Goal: Transaction & Acquisition: Book appointment/travel/reservation

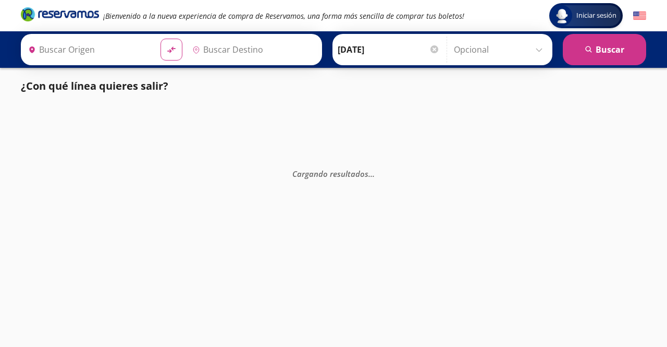
type input "Colima, Colima"
type input "[GEOGRAPHIC_DATA], [GEOGRAPHIC_DATA]"
click at [194, 192] on div "Cargando resultados . . ." at bounding box center [333, 277] width 667 height 347
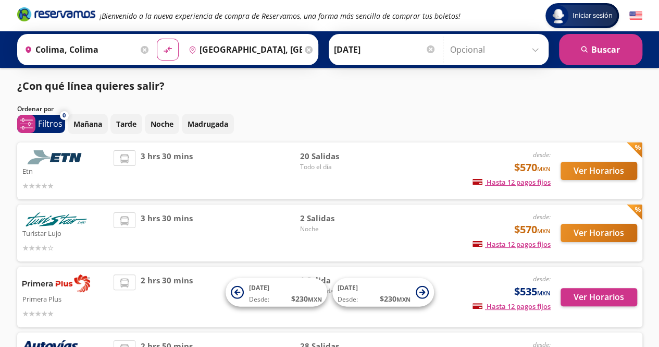
scroll to position [52, 0]
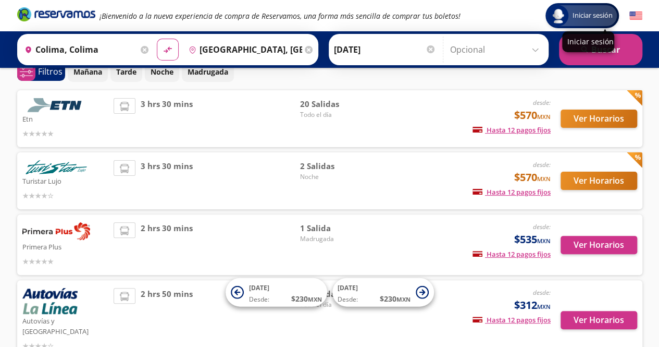
click at [585, 17] on span "Iniciar sesión" at bounding box center [593, 15] width 48 height 10
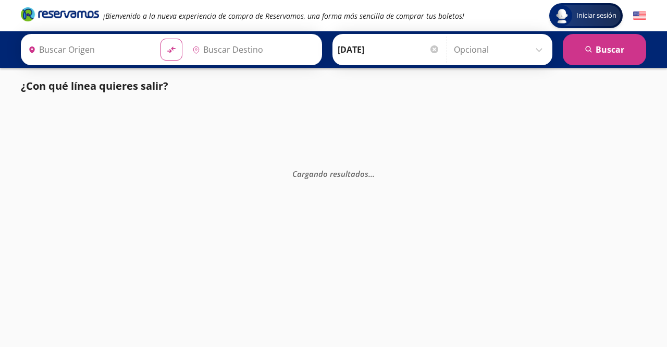
type input "Colima, Colima"
type input "[GEOGRAPHIC_DATA], [GEOGRAPHIC_DATA]"
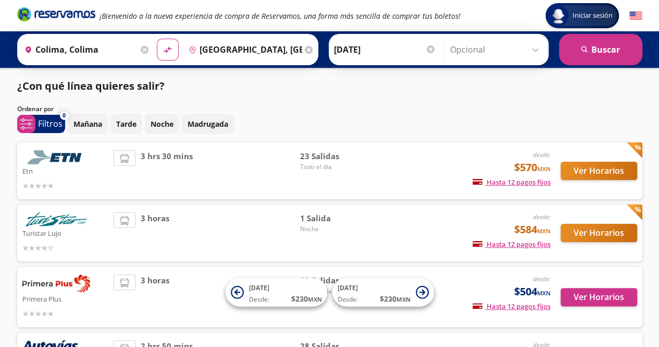
scroll to position [407, 0]
